Goal: Book appointment/travel/reservation

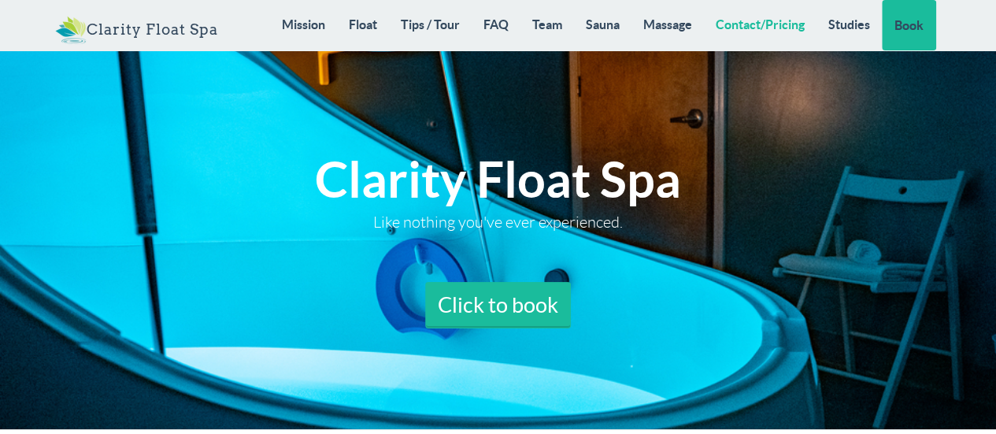
click at [728, 17] on link "Contact/Pricing" at bounding box center [760, 24] width 113 height 49
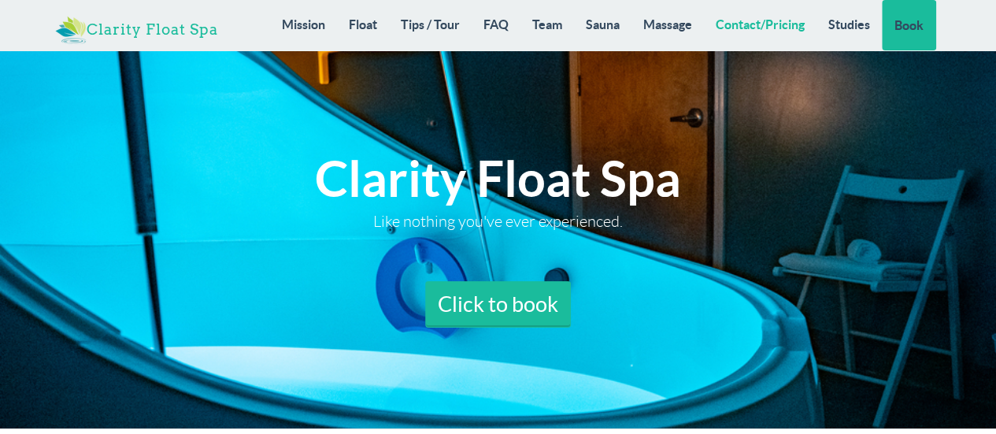
scroll to position [11795, 0]
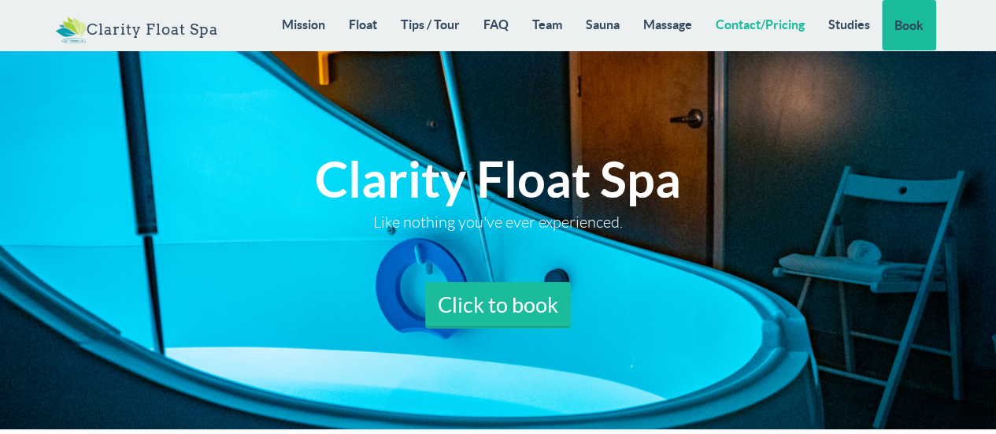
click at [782, 22] on link "Contact/Pricing" at bounding box center [760, 24] width 113 height 49
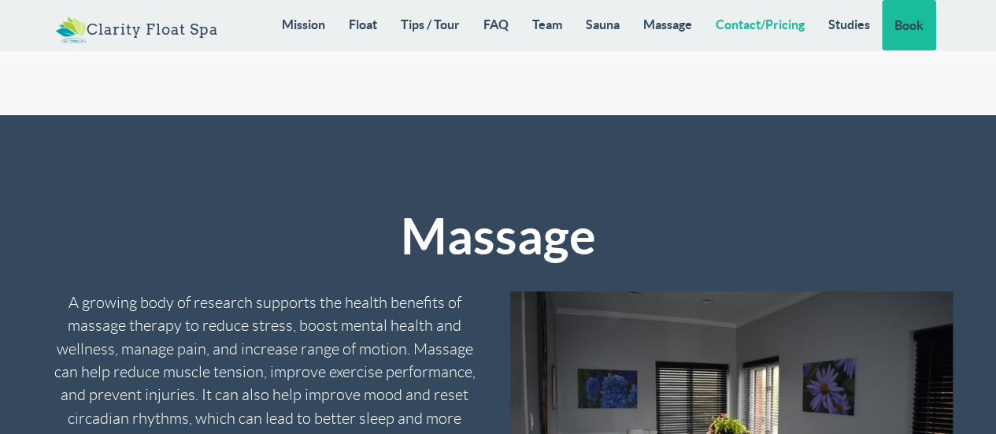
scroll to position [12582, 0]
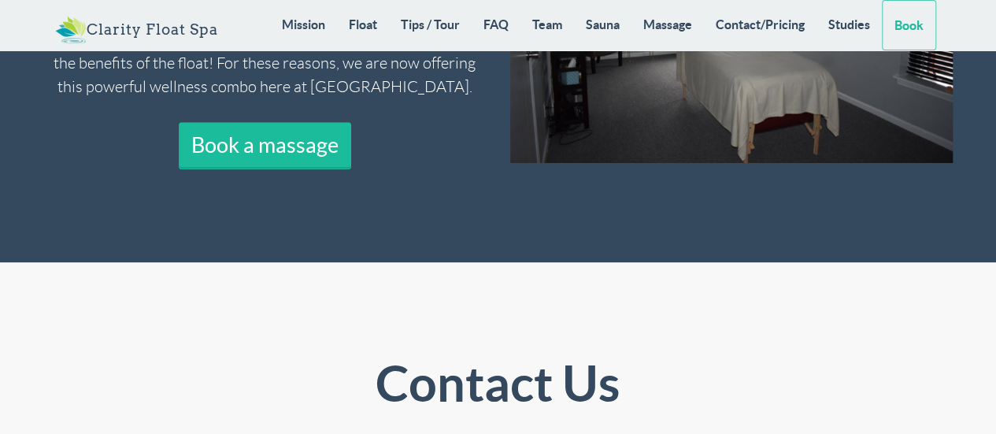
click at [915, 24] on link "Book" at bounding box center [908, 25] width 54 height 50
